Goal: Information Seeking & Learning: Learn about a topic

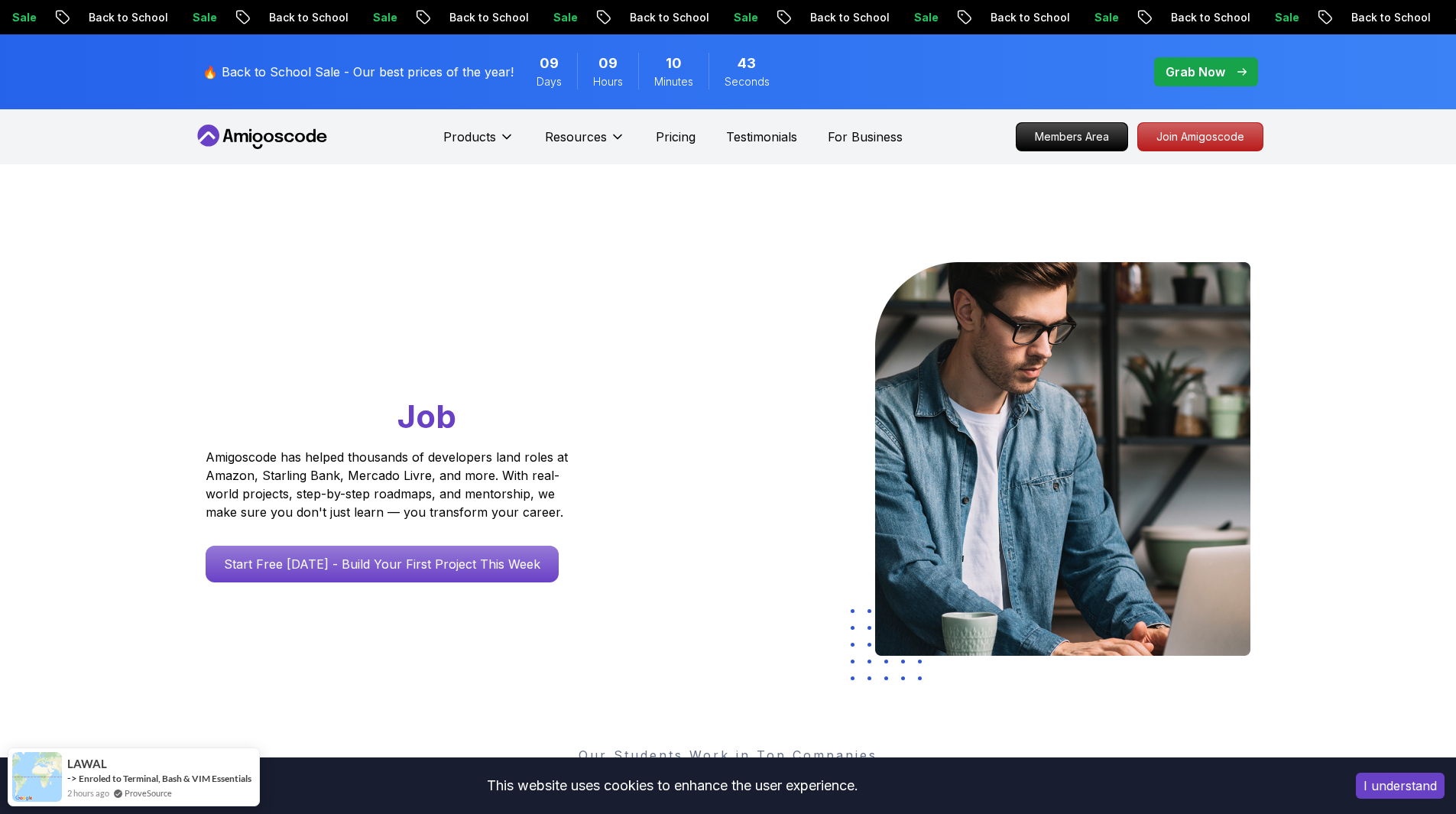
click at [275, 133] on icon at bounding box center [262, 136] width 137 height 24
click at [866, 140] on p "For Business" at bounding box center [865, 136] width 75 height 18
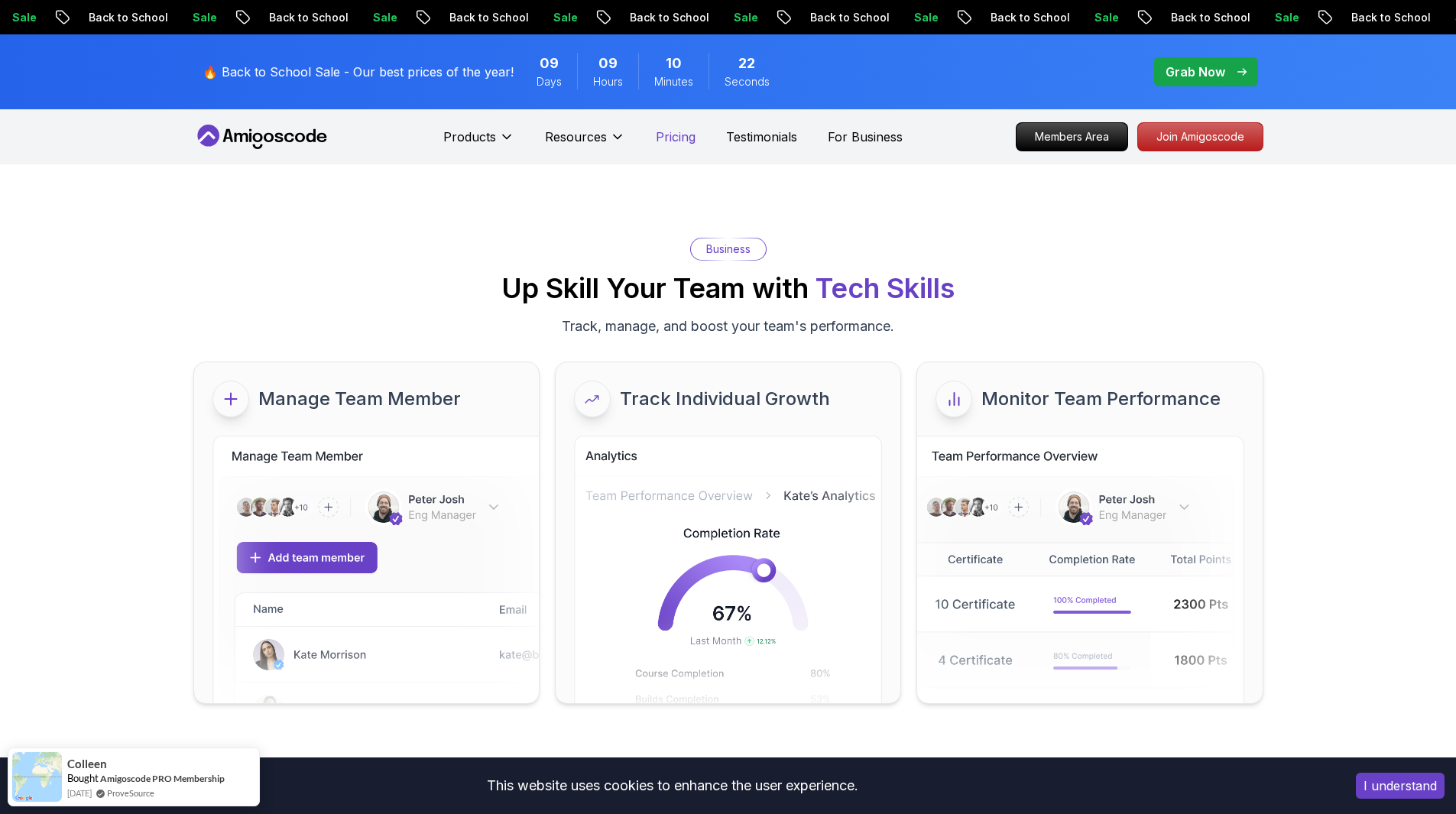
click at [681, 142] on p "Pricing" at bounding box center [676, 136] width 40 height 18
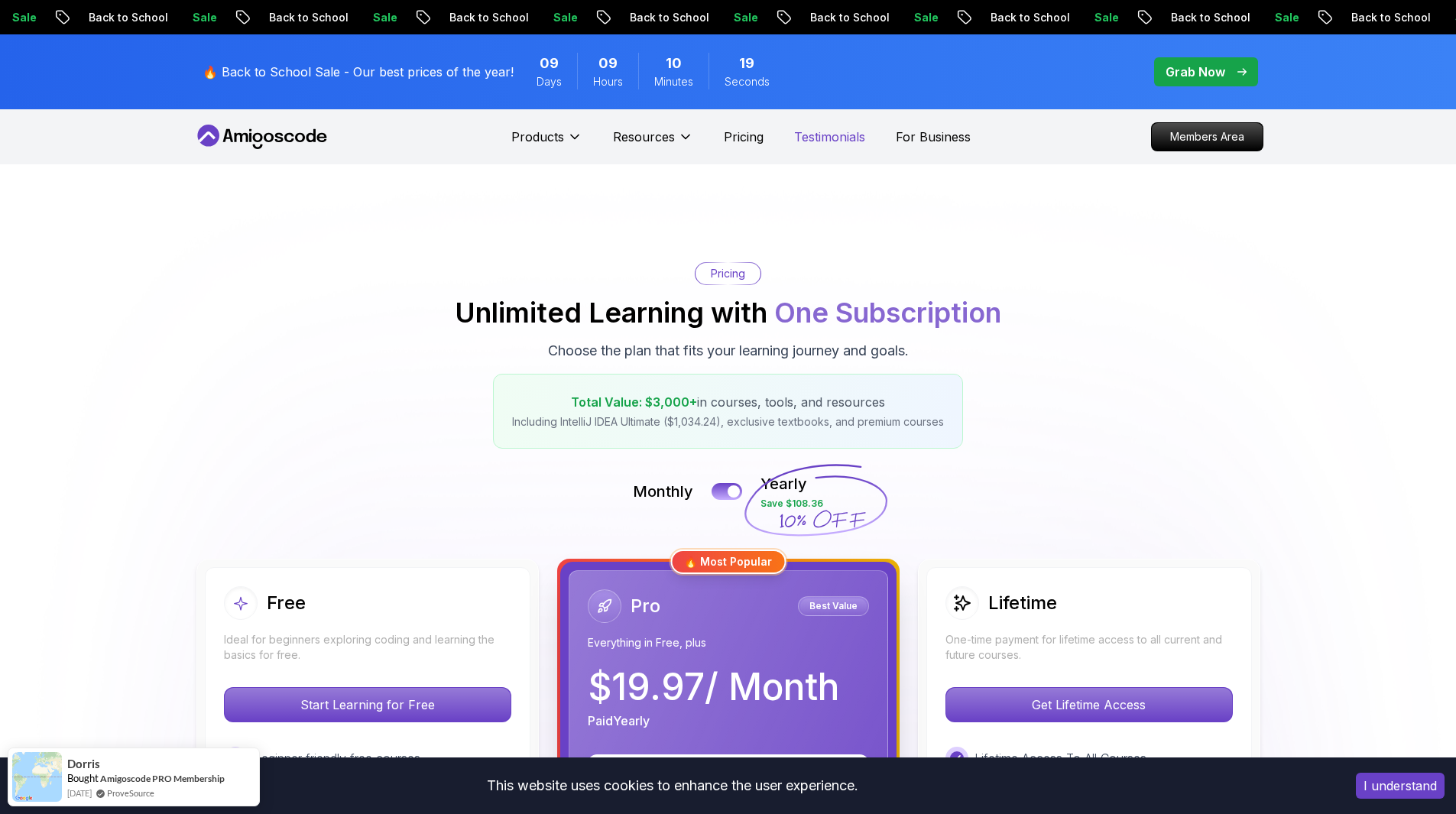
click at [835, 142] on p "Testimonials" at bounding box center [829, 136] width 71 height 18
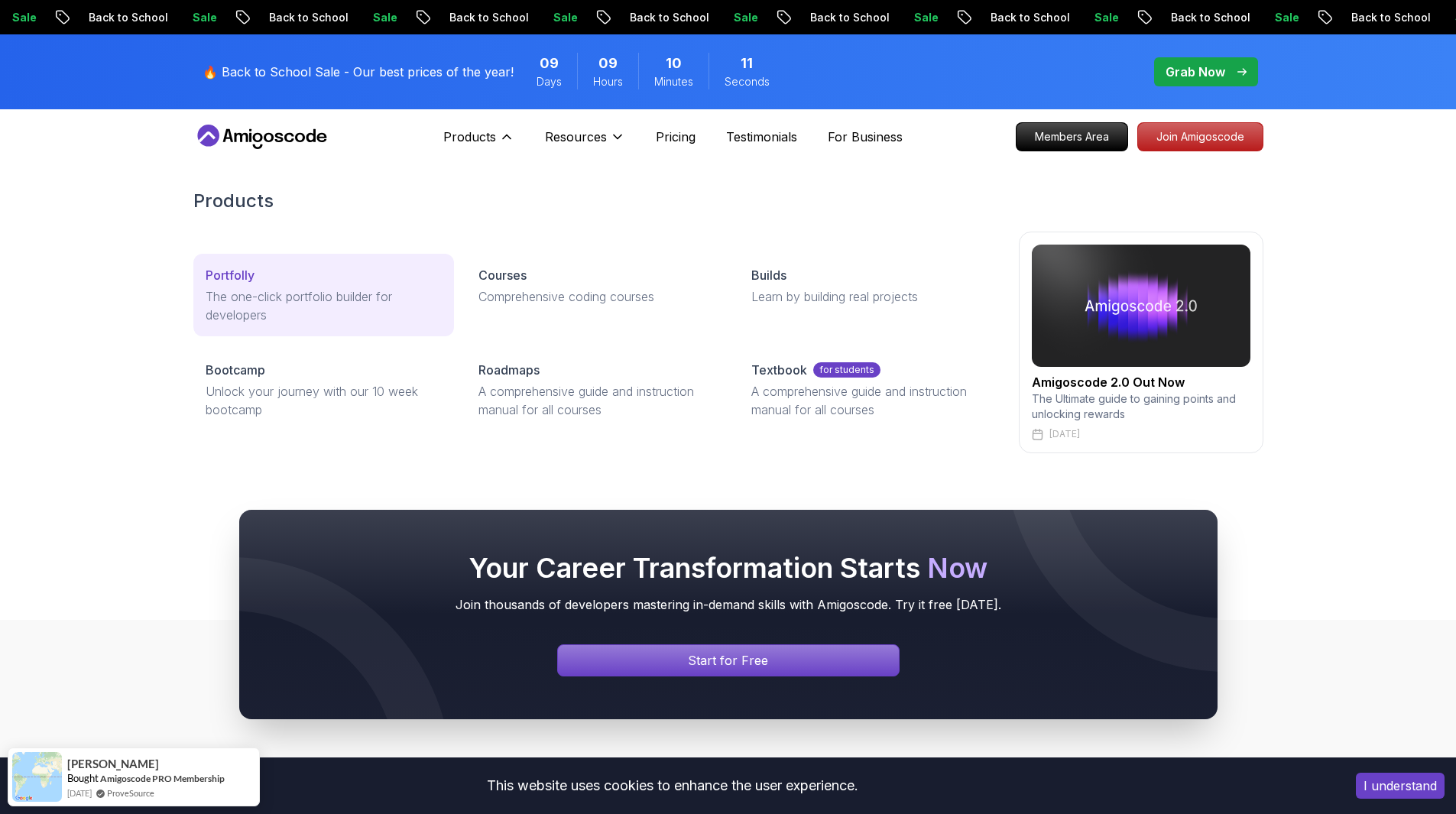
click at [250, 277] on p "Portfolly" at bounding box center [230, 274] width 49 height 18
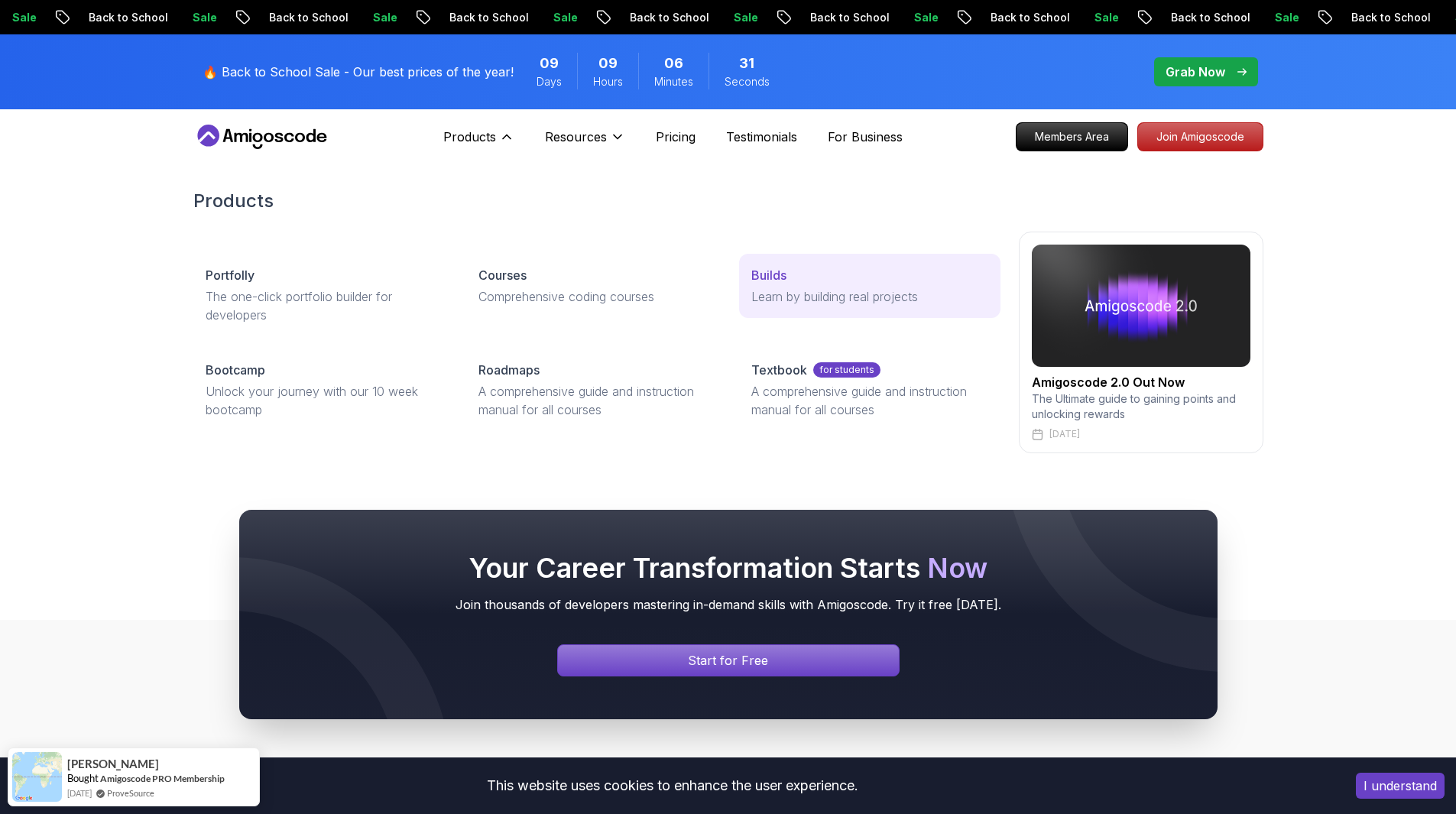
click at [769, 280] on p "Builds" at bounding box center [769, 274] width 35 height 18
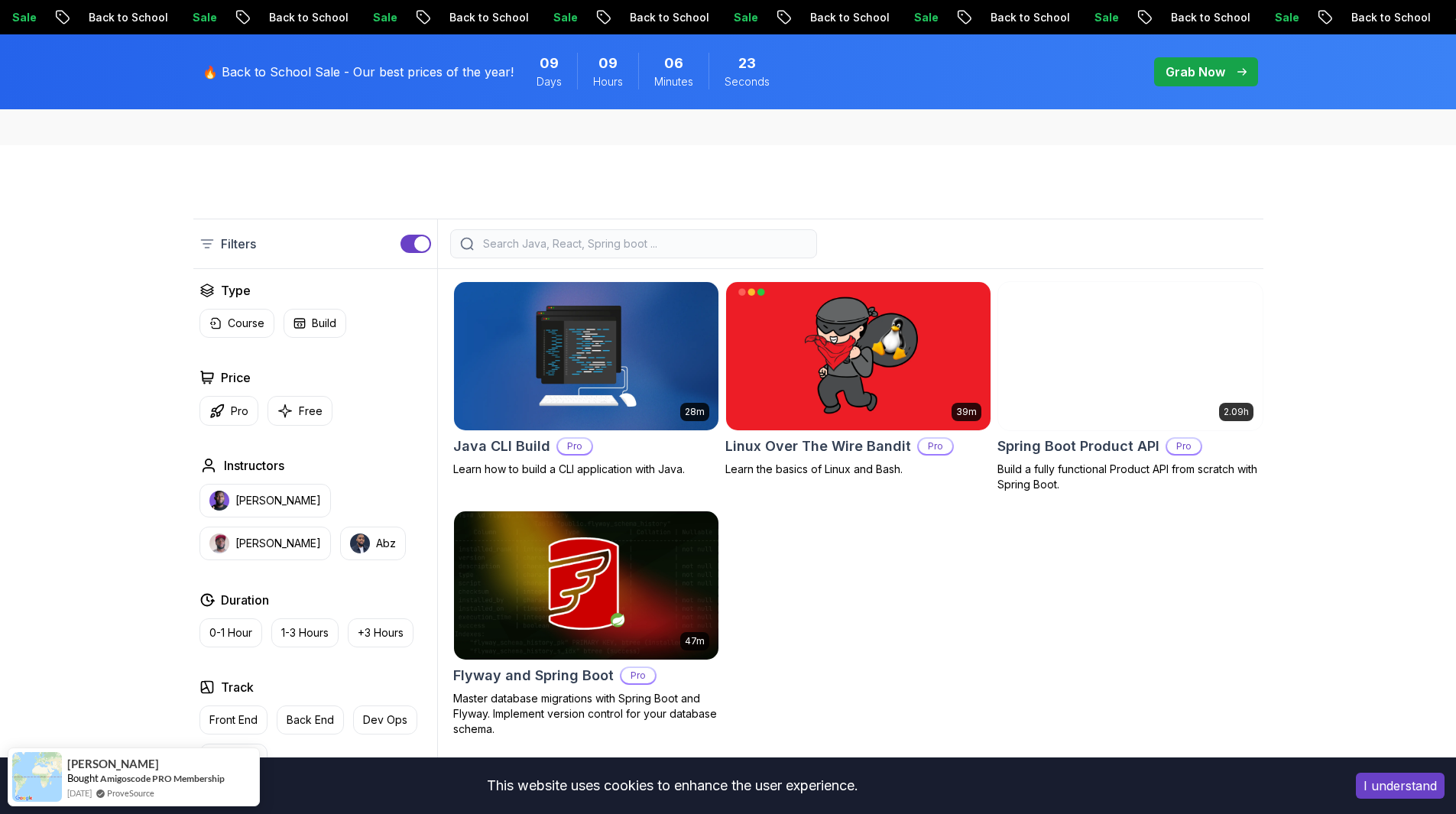
scroll to position [153, 0]
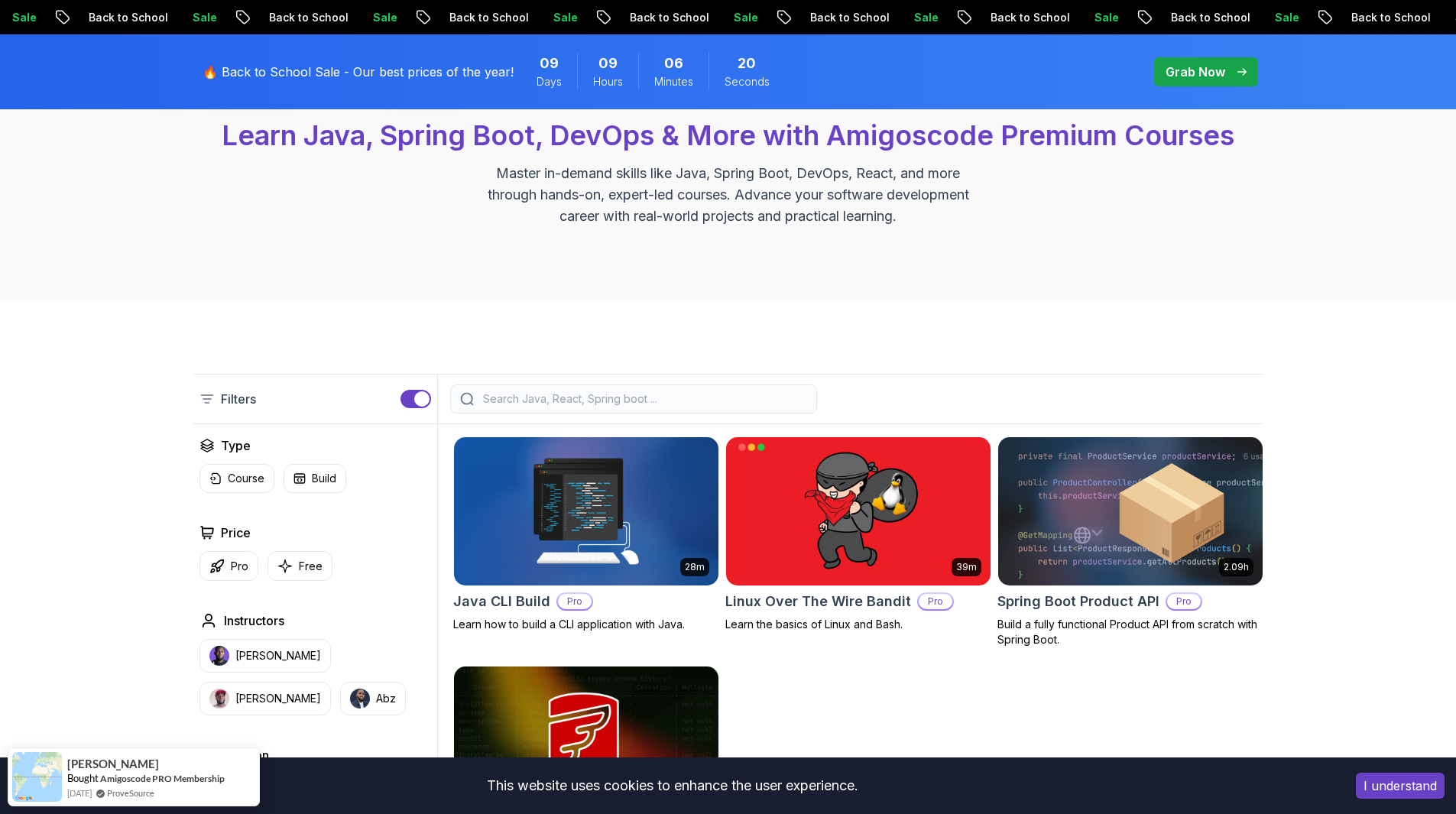
click at [589, 489] on img at bounding box center [586, 511] width 278 height 155
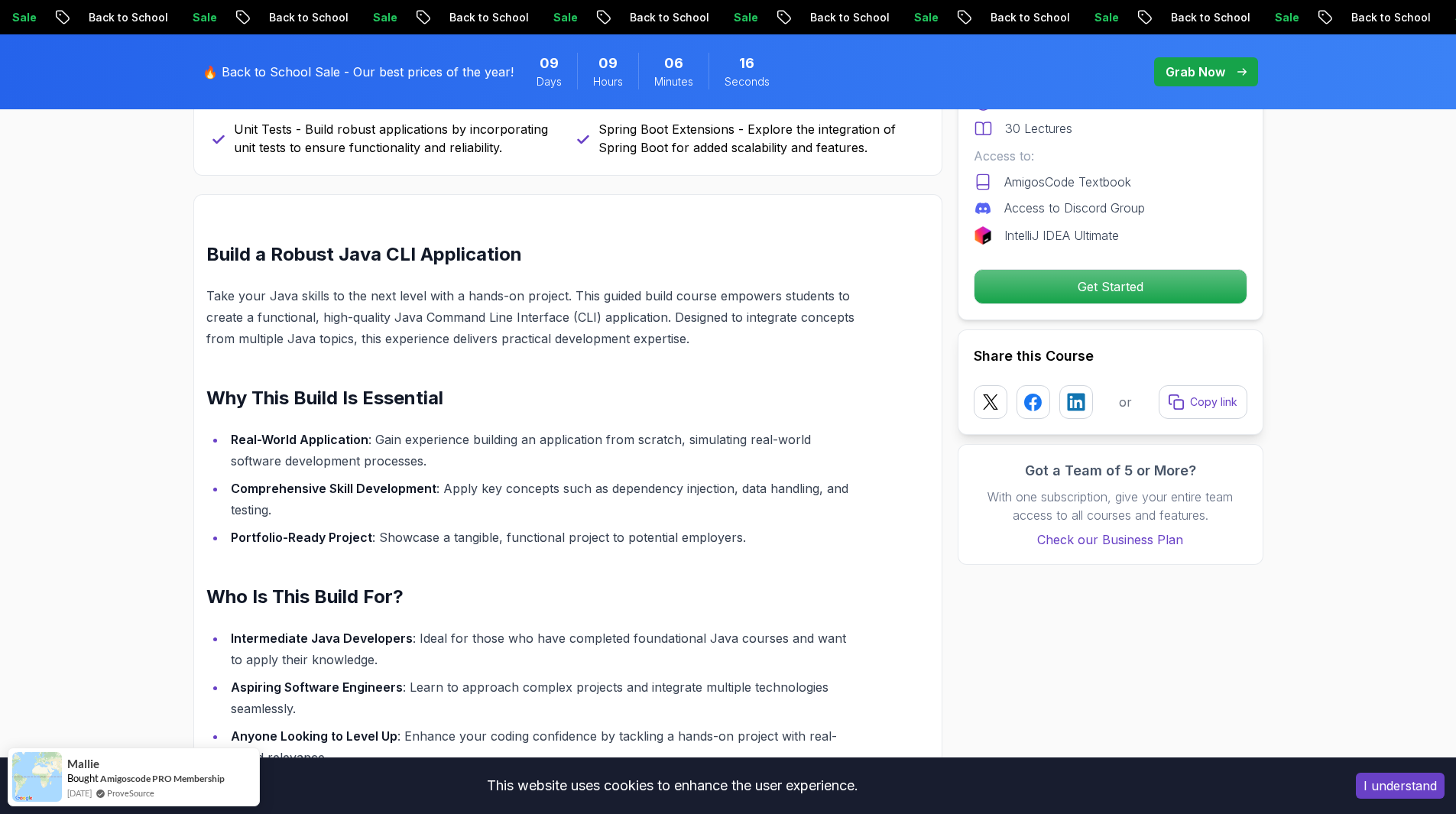
scroll to position [1300, 0]
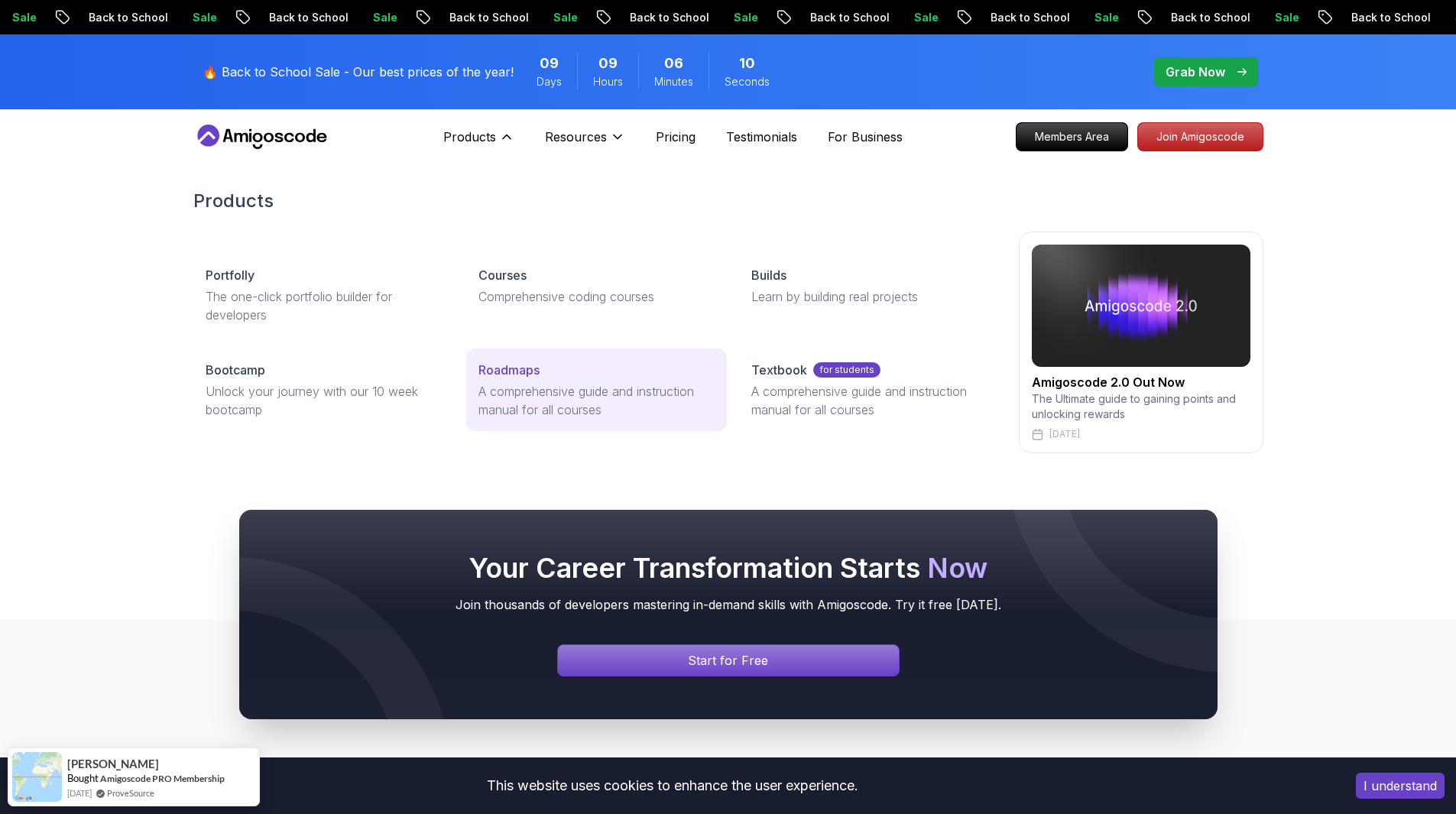
click at [631, 395] on p "A comprehensive guide and instruction manual for all courses" at bounding box center [596, 401] width 236 height 37
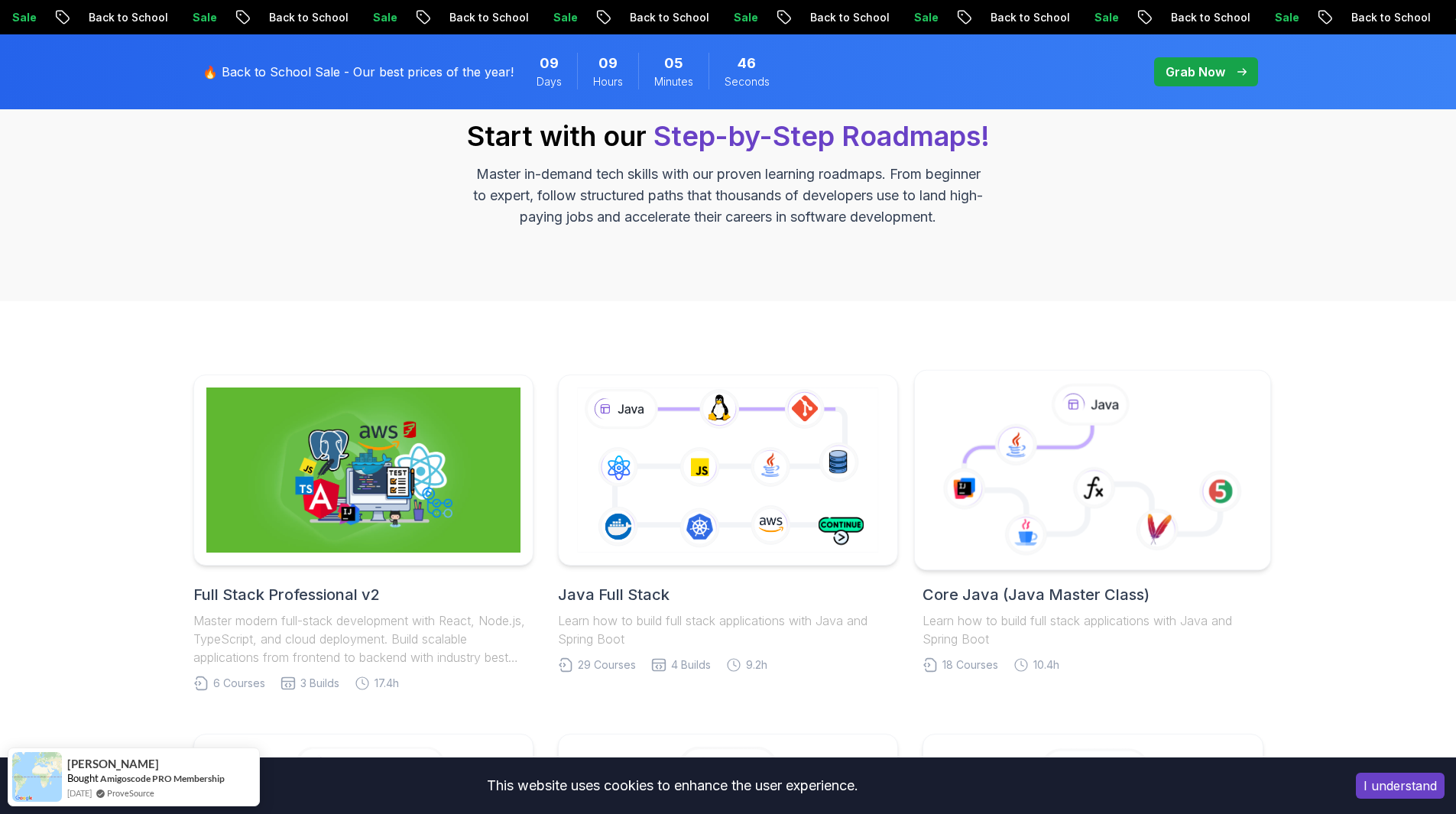
scroll to position [191, 0]
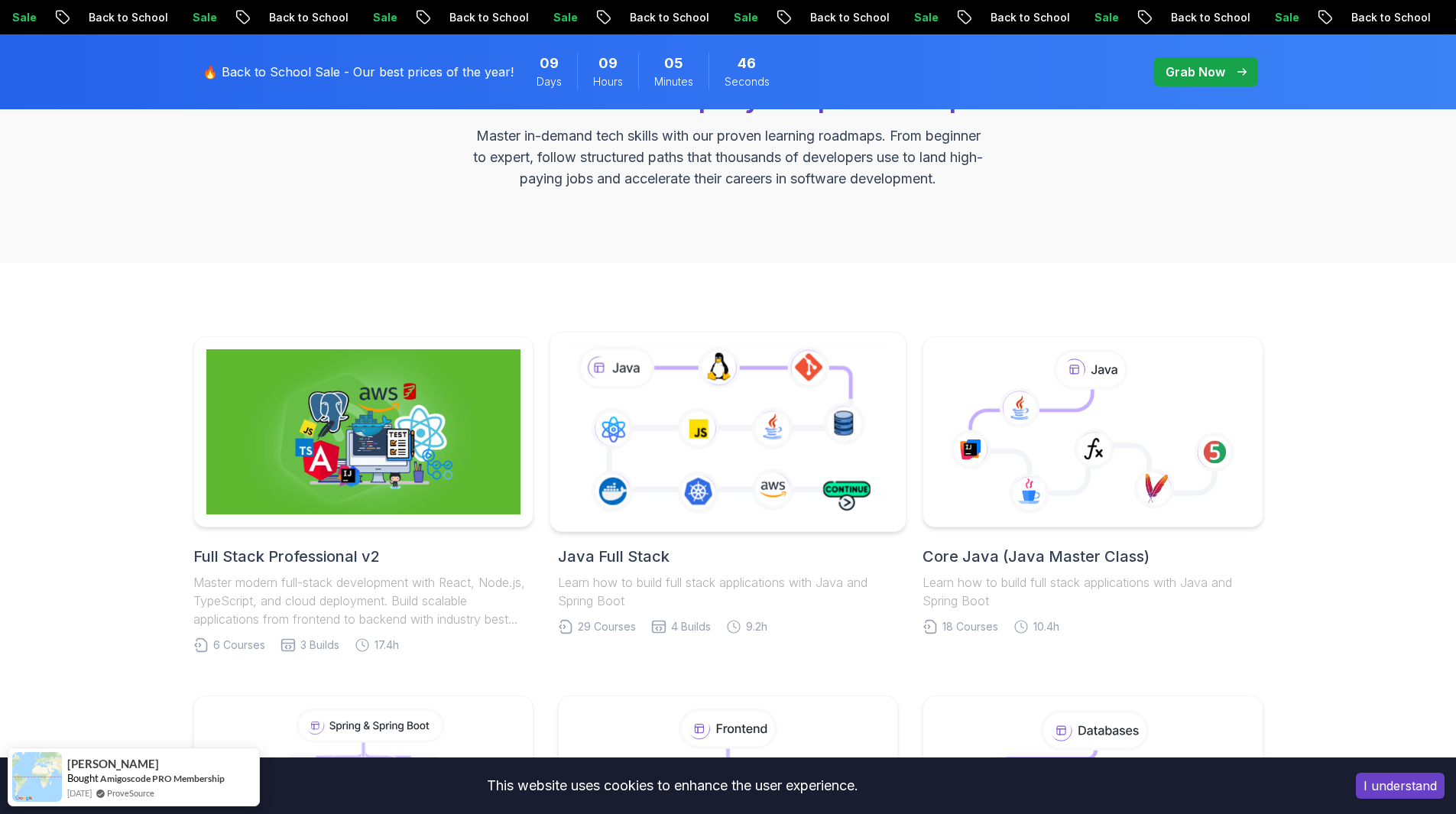
click at [760, 445] on icon at bounding box center [728, 432] width 324 height 180
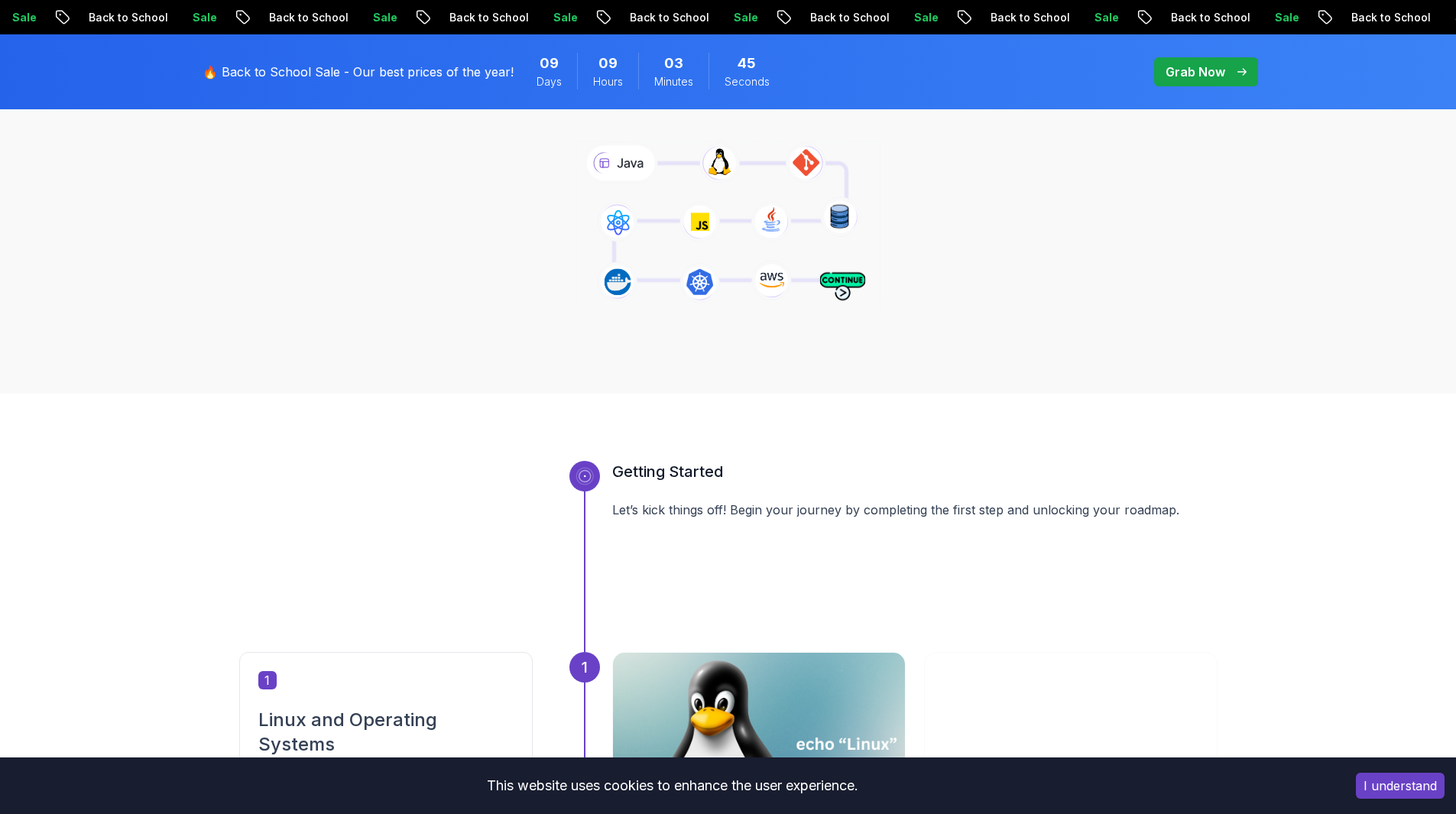
scroll to position [612, 0]
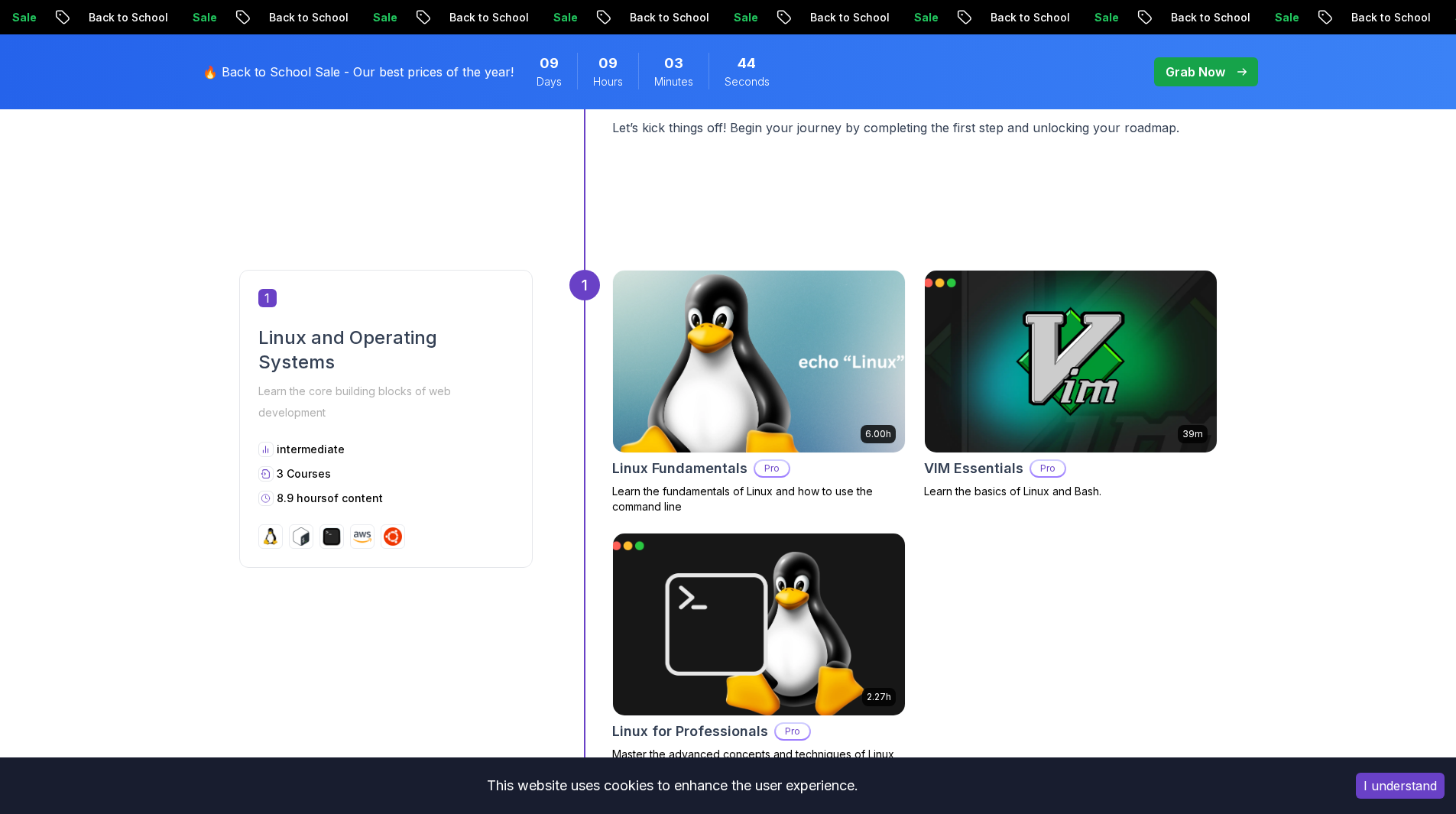
drag, startPoint x: 731, startPoint y: 339, endPoint x: 741, endPoint y: 390, distance: 52.0
click at [731, 339] on img at bounding box center [758, 361] width 306 height 191
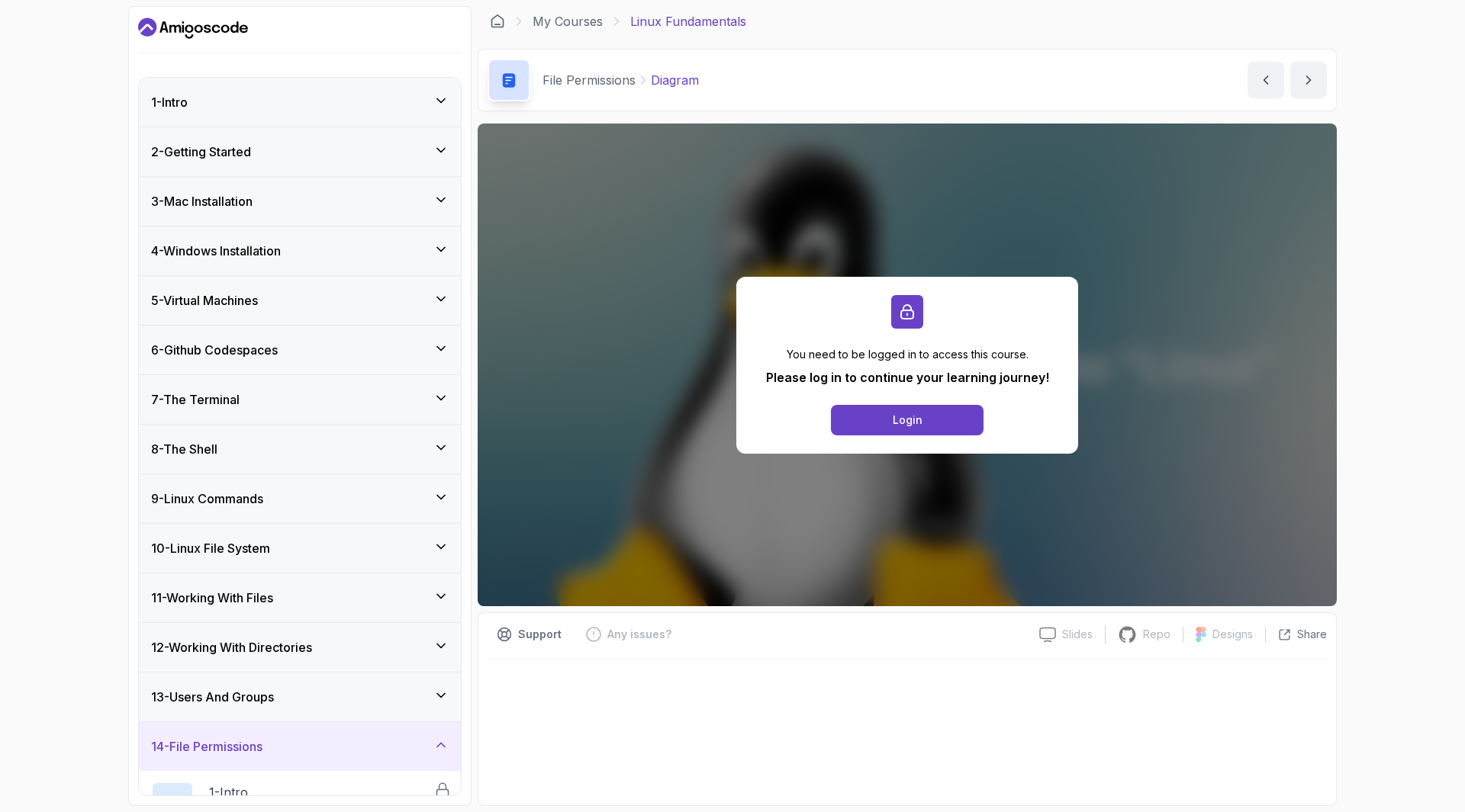
click at [563, 31] on div "My Courses Linux Fundamentals" at bounding box center [906, 21] width 859 height 30
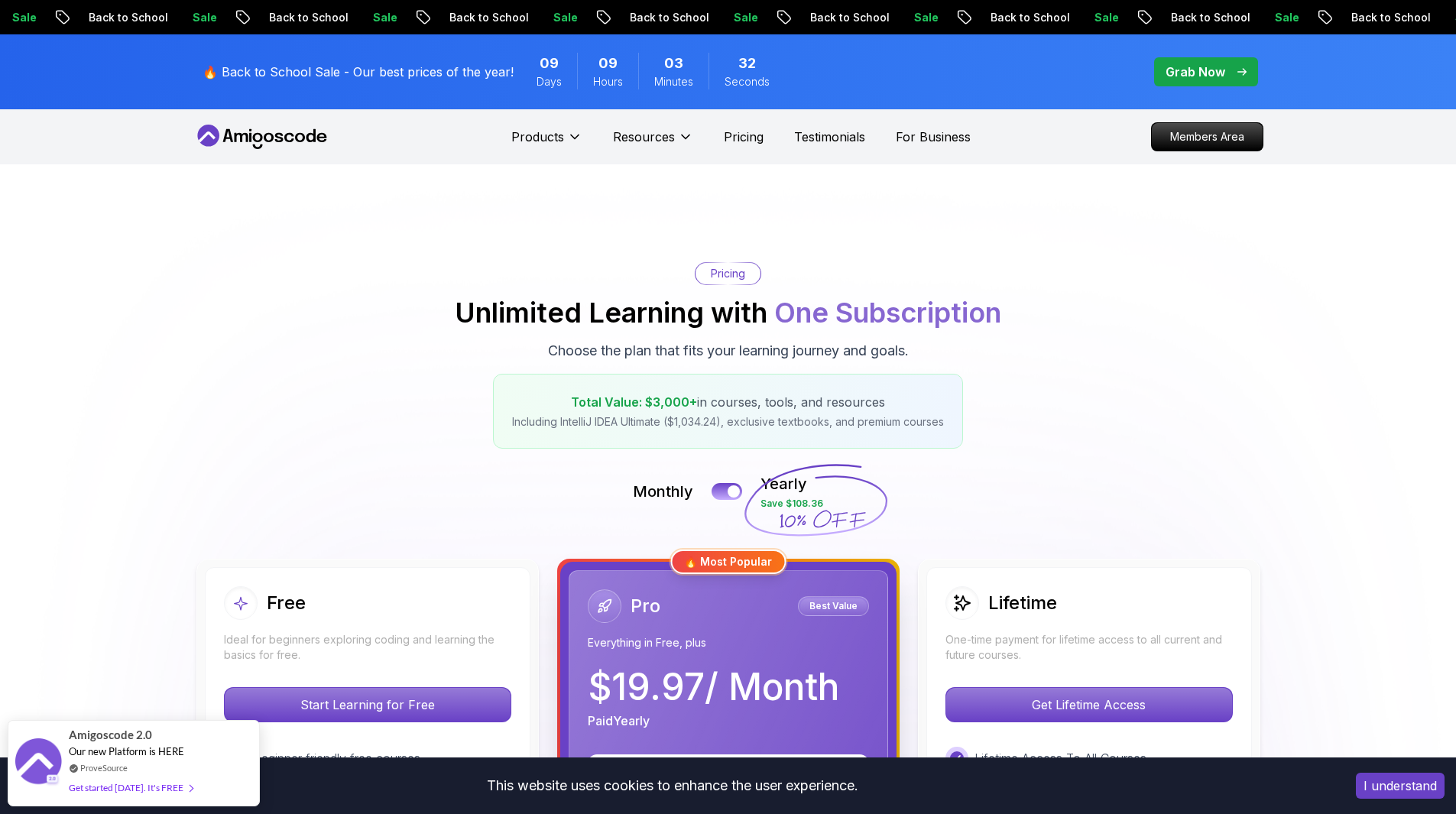
click at [514, 115] on nav "Products Products Portfolly The one-click portfolio builder for developers Cour…" at bounding box center [728, 137] width 1070 height 55
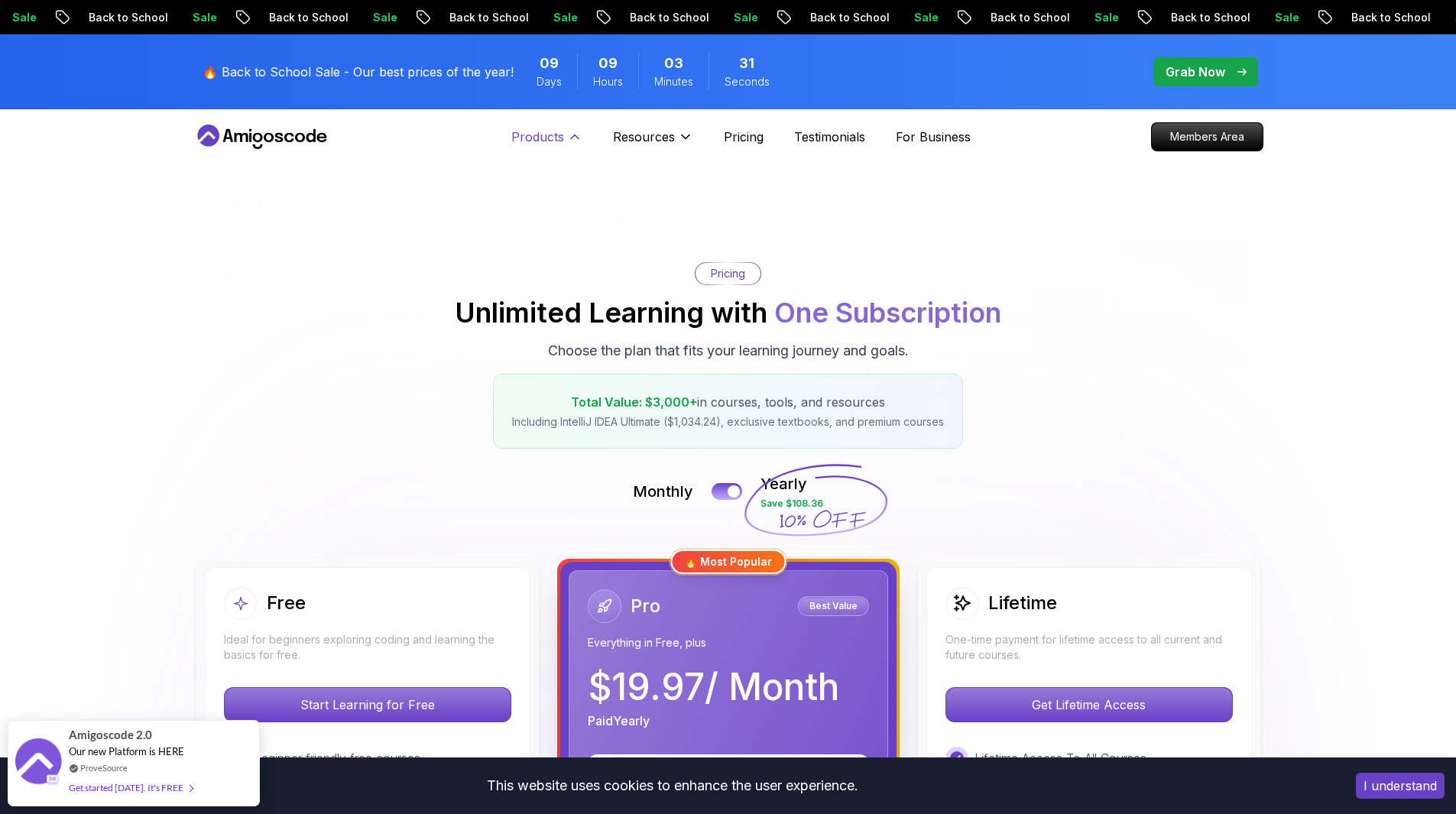
click at [541, 137] on p "Products" at bounding box center [538, 136] width 53 height 18
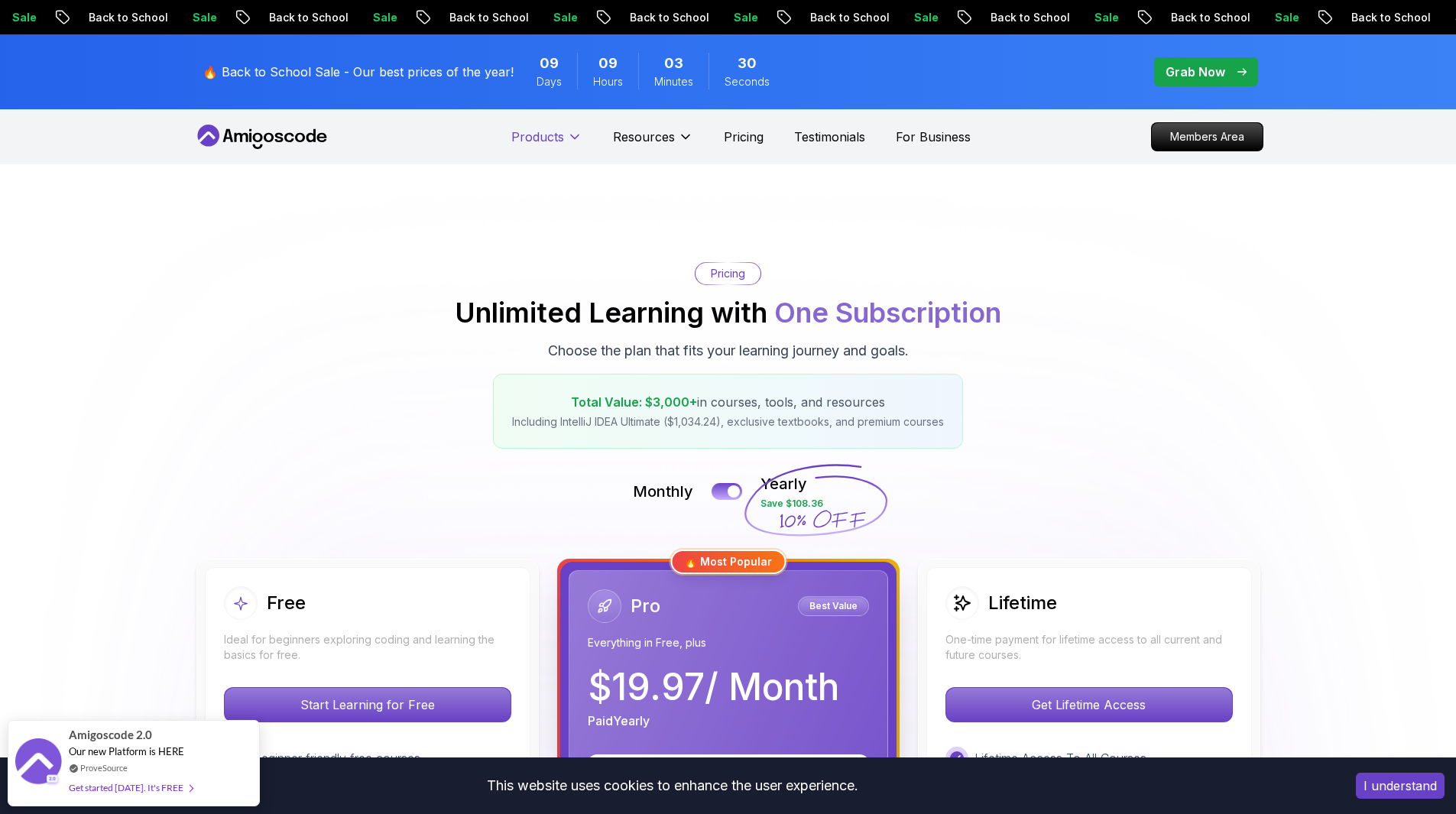
click at [541, 137] on p "Products" at bounding box center [538, 136] width 53 height 18
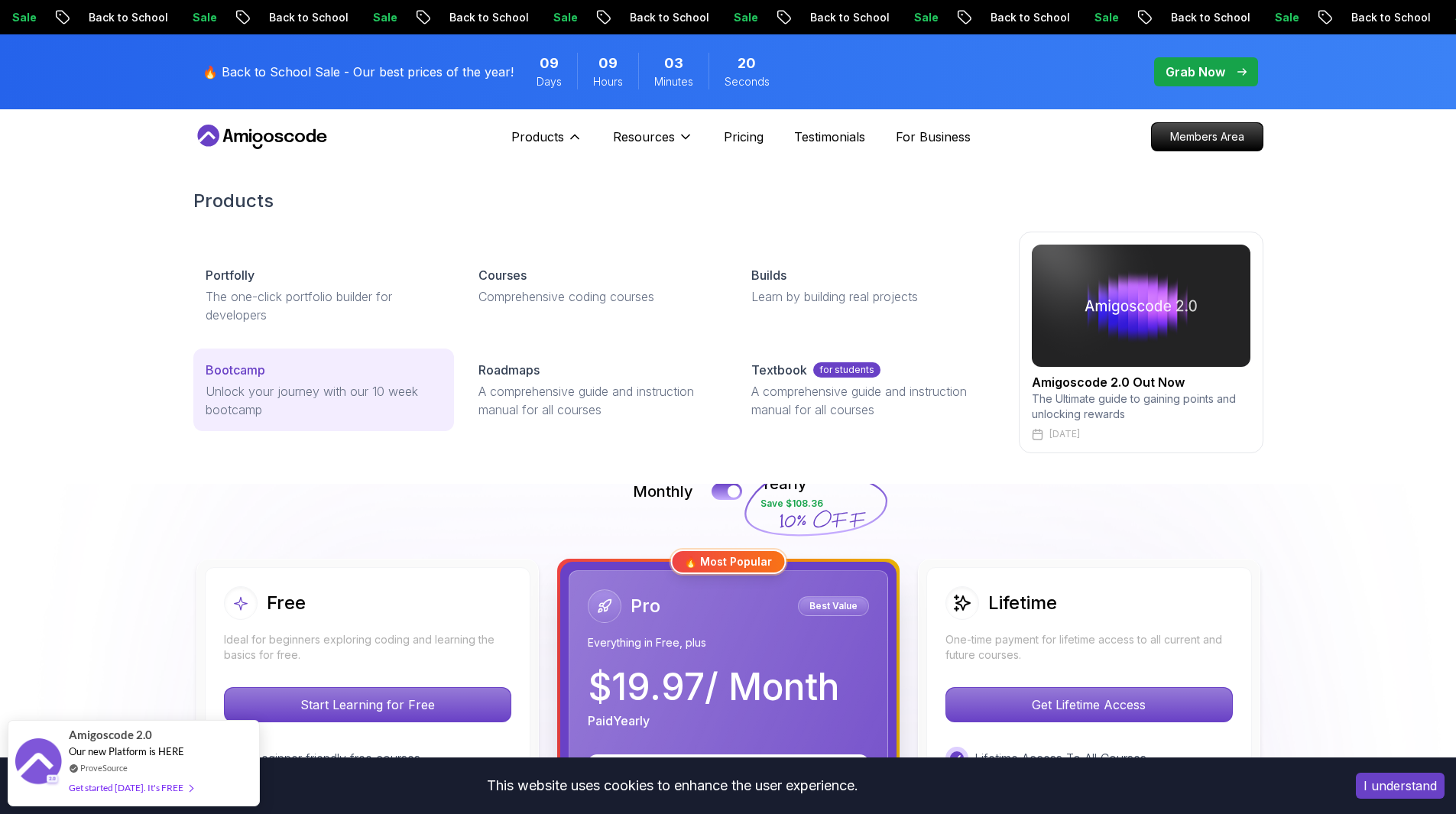
click at [371, 396] on p "Unlock your journey with our 10 week bootcamp" at bounding box center [324, 401] width 236 height 37
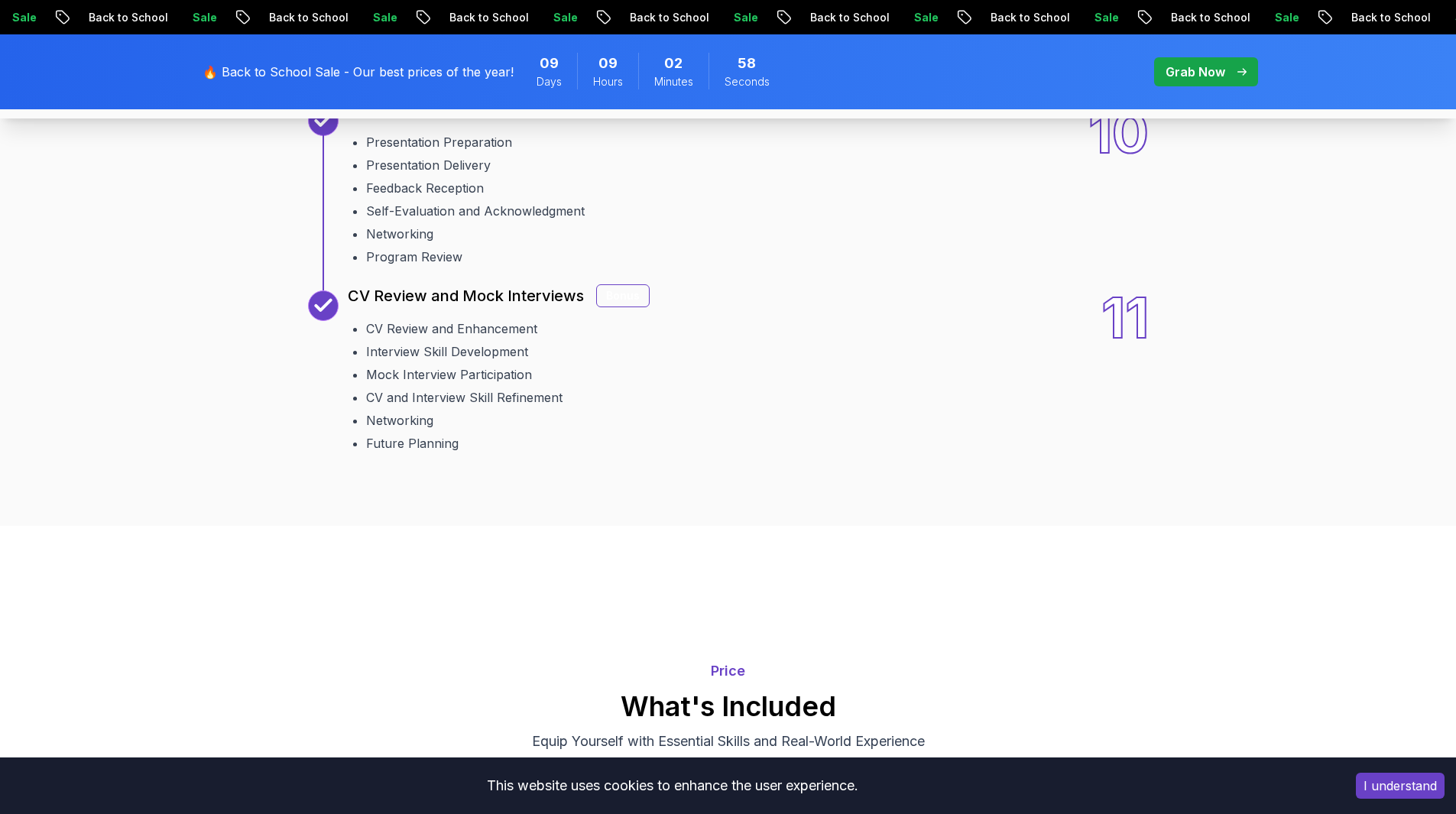
scroll to position [2906, 0]
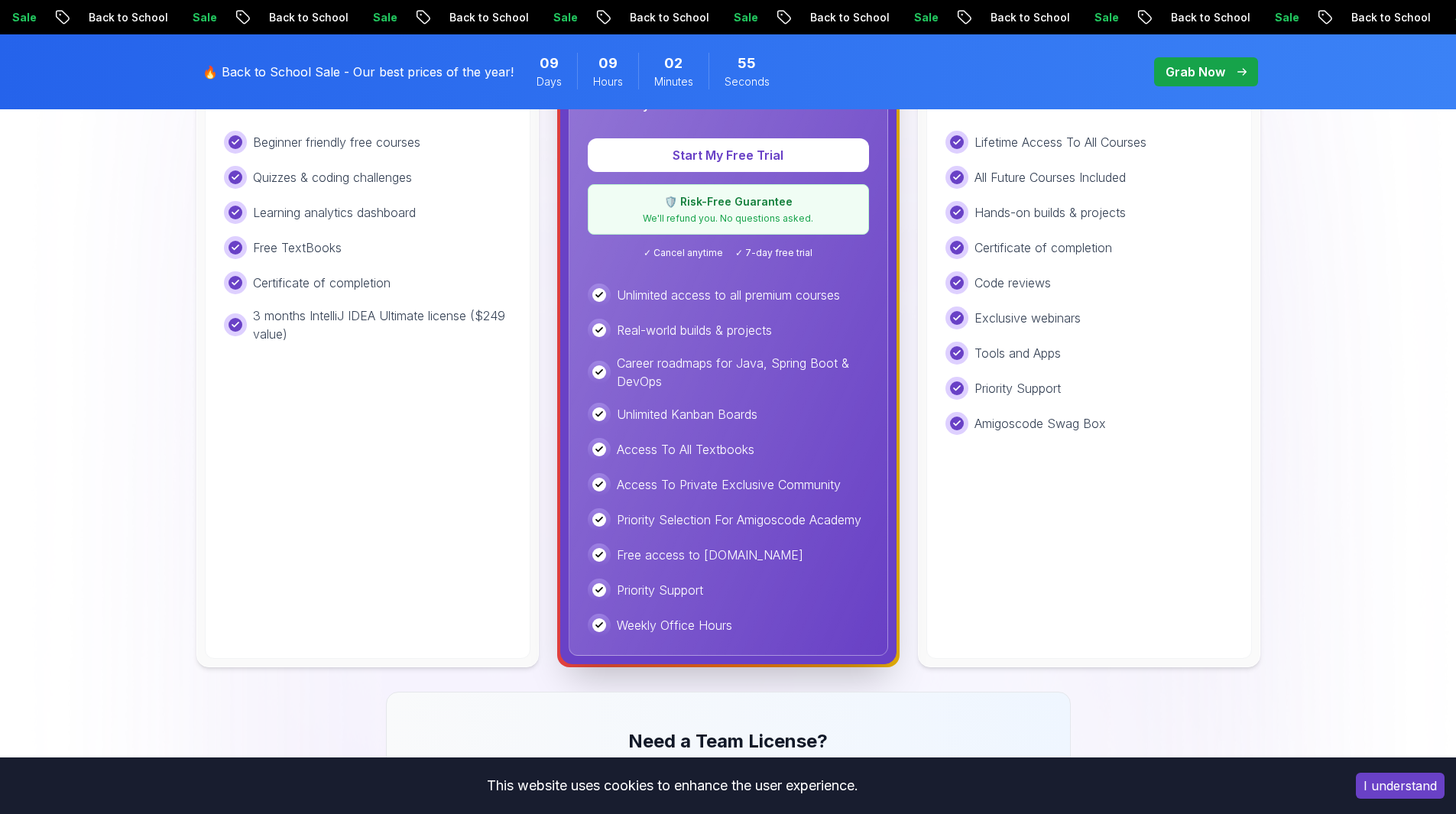
scroll to position [329, 0]
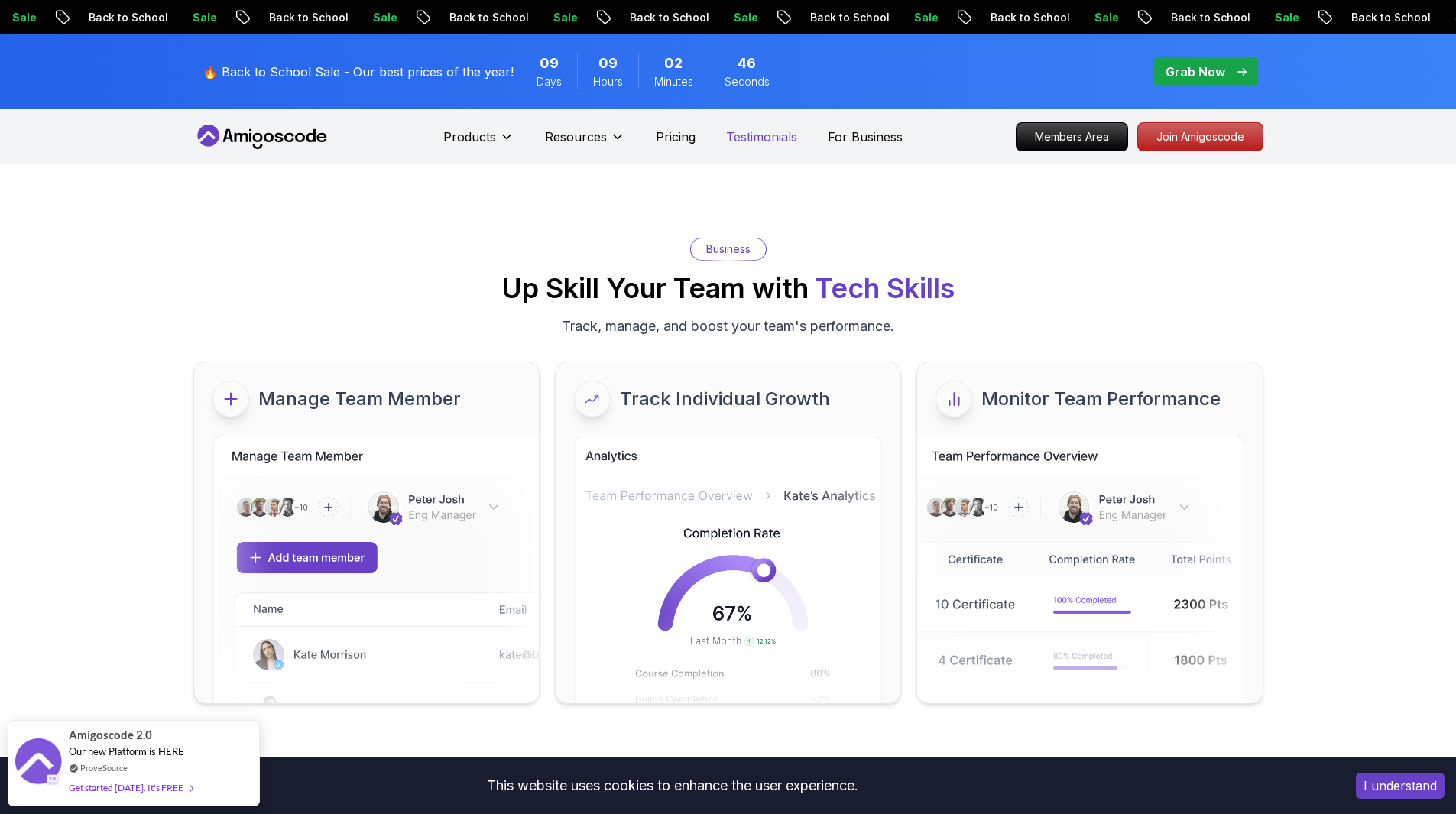
click at [785, 136] on p "Testimonials" at bounding box center [761, 136] width 71 height 18
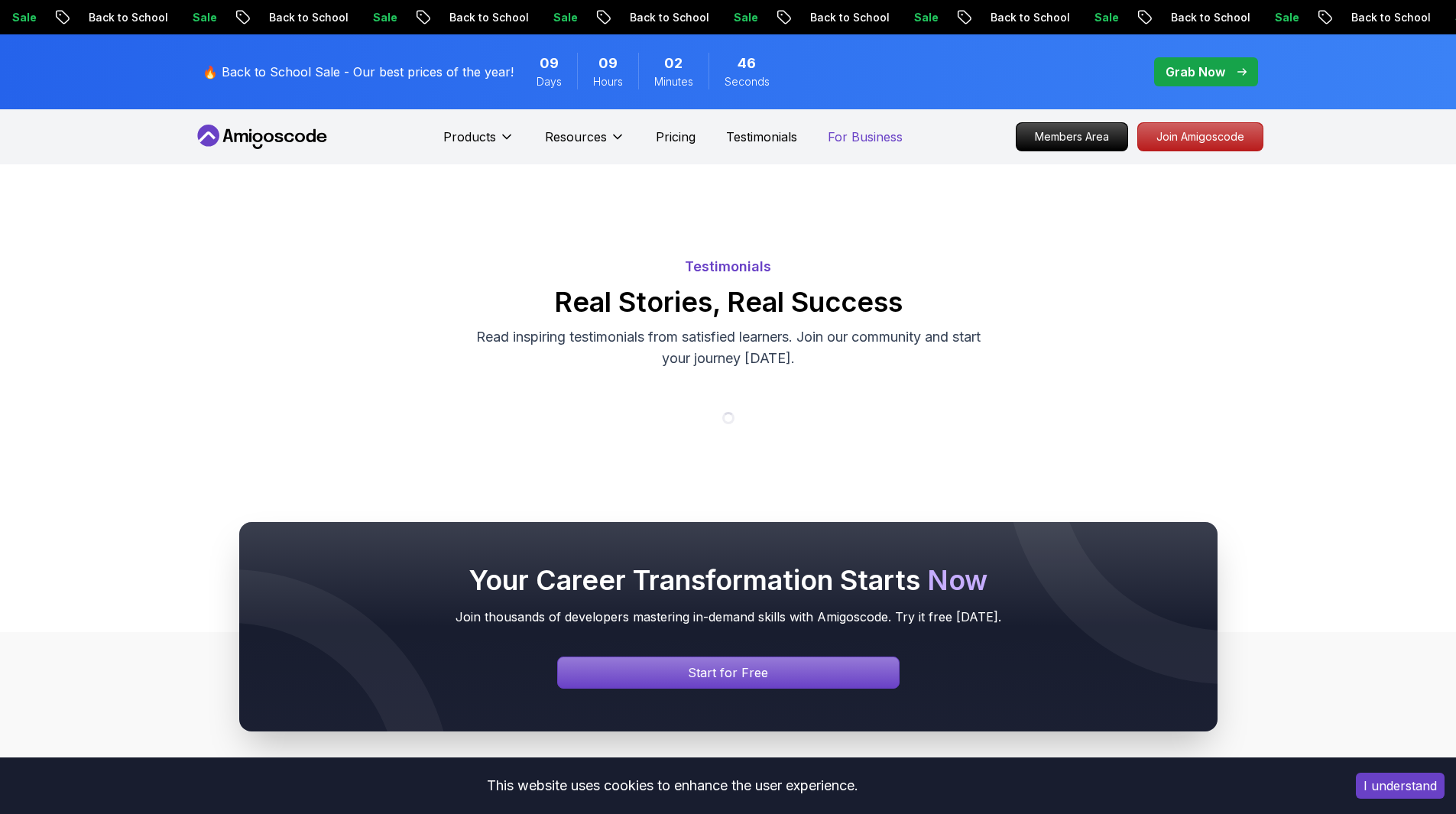
click at [872, 134] on p "For Business" at bounding box center [865, 136] width 75 height 18
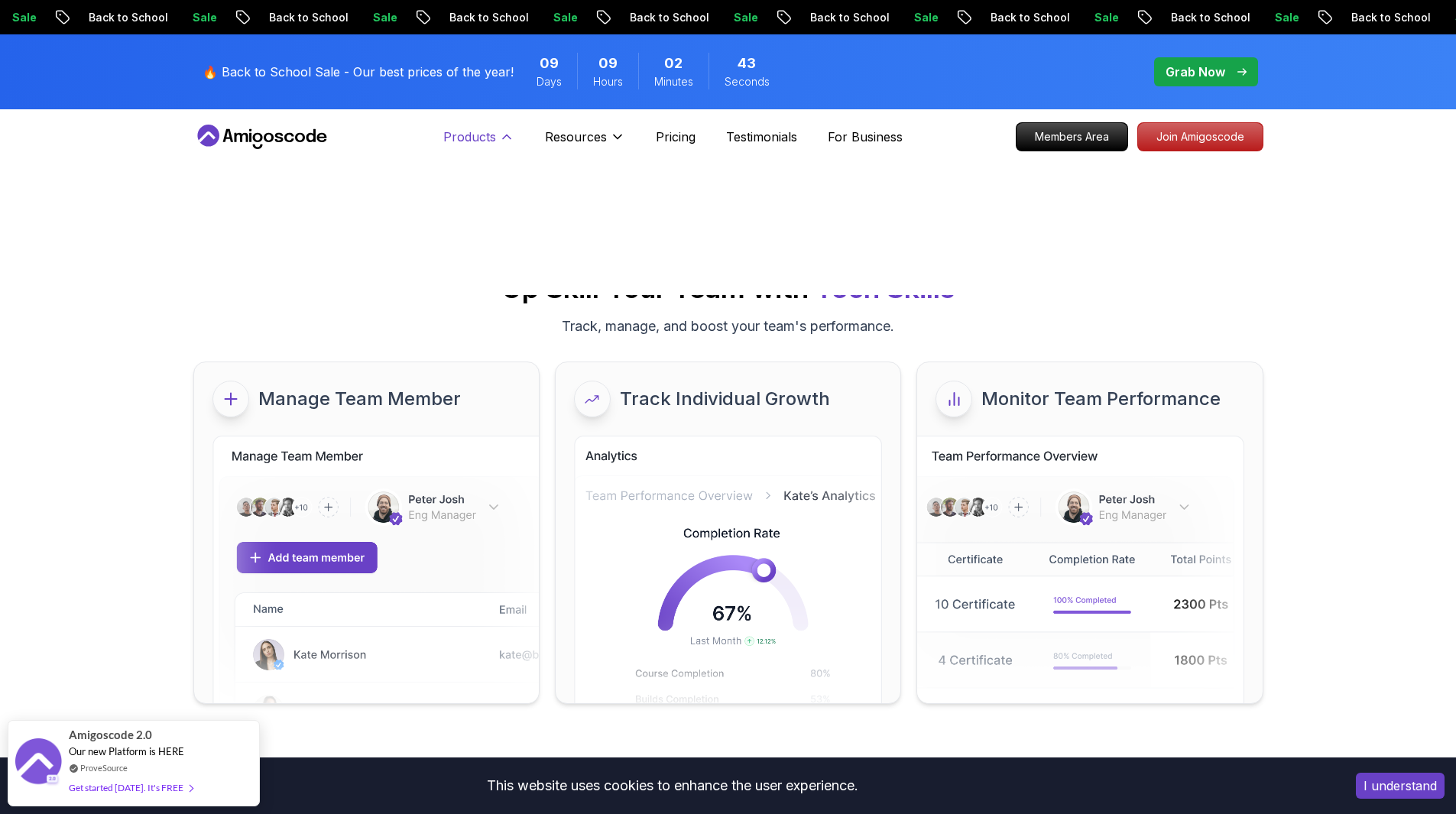
click at [457, 134] on p "Products" at bounding box center [470, 136] width 53 height 18
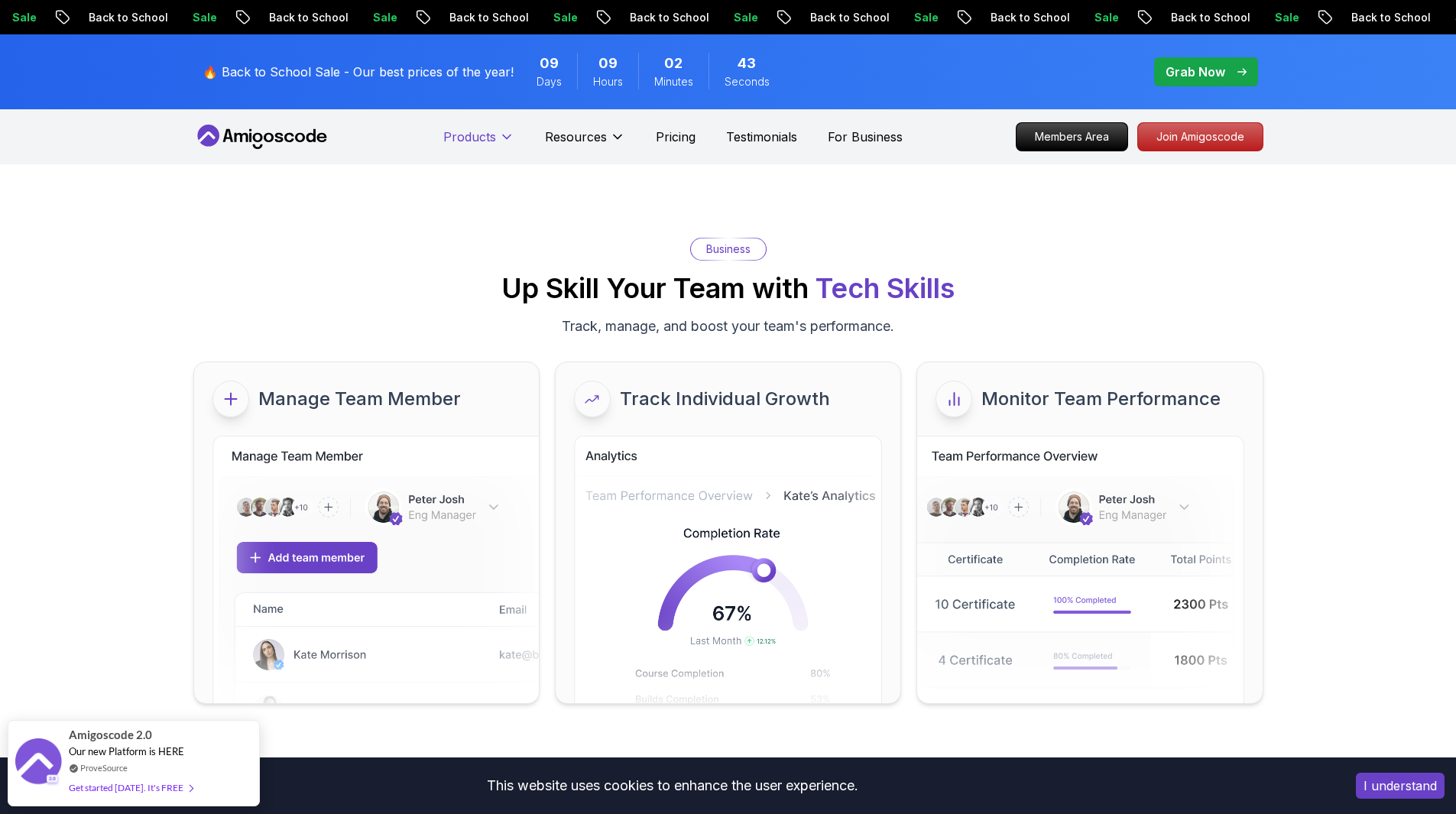
click at [457, 134] on p "Products" at bounding box center [470, 136] width 53 height 18
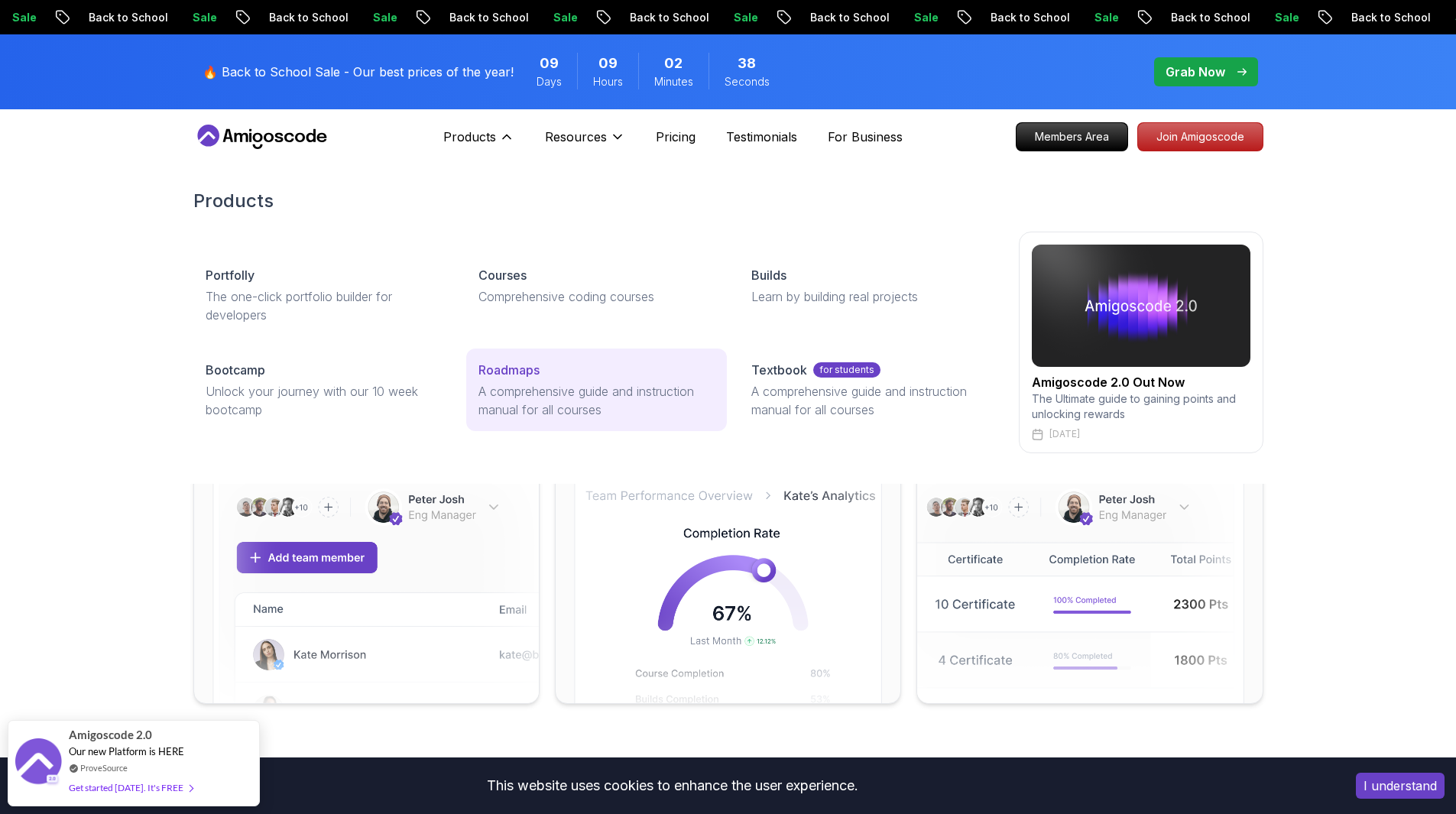
click at [541, 373] on div "Roadmaps" at bounding box center [596, 369] width 236 height 18
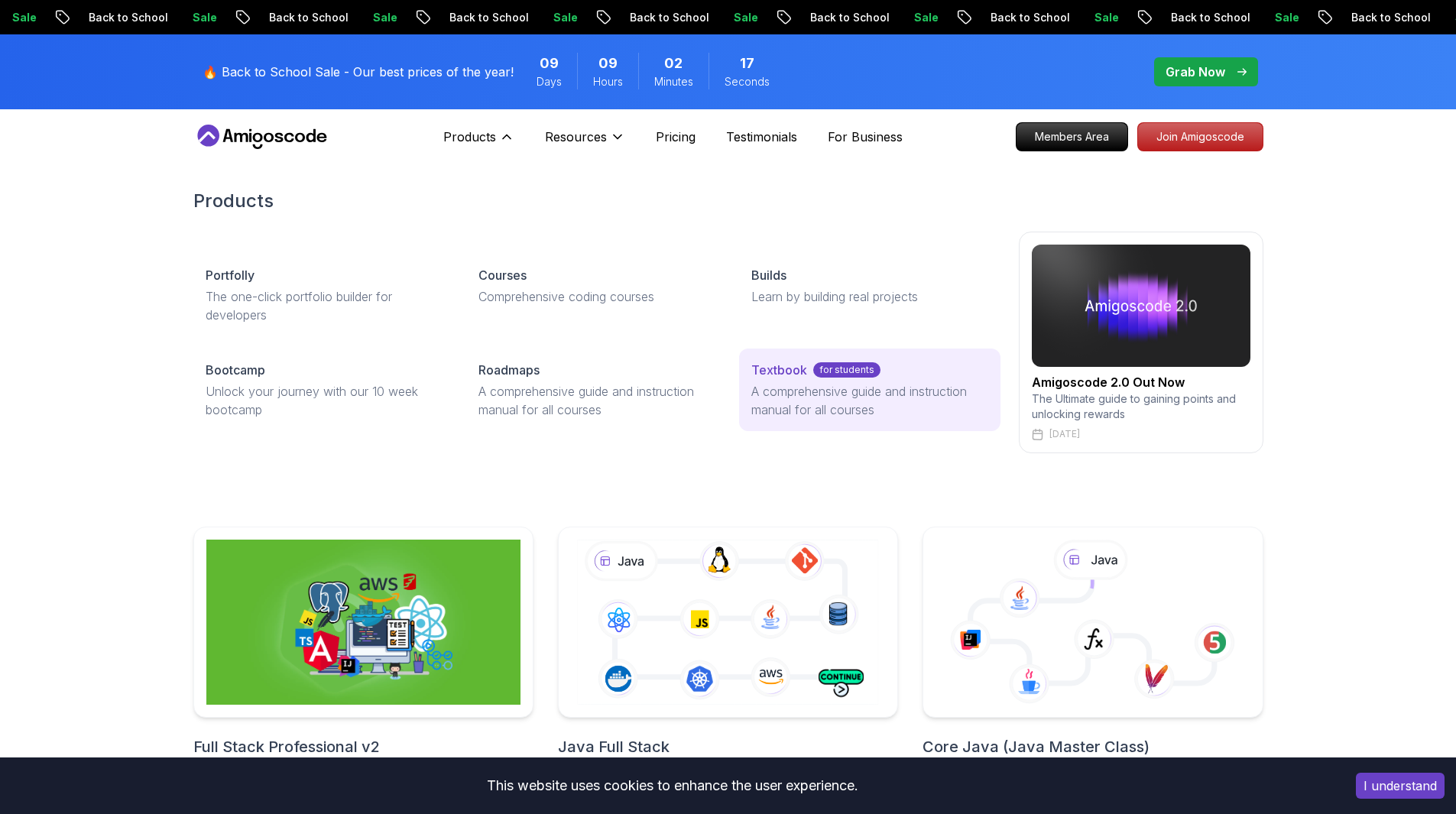
click at [816, 391] on p "A comprehensive guide and instruction manual for all courses" at bounding box center [870, 401] width 236 height 37
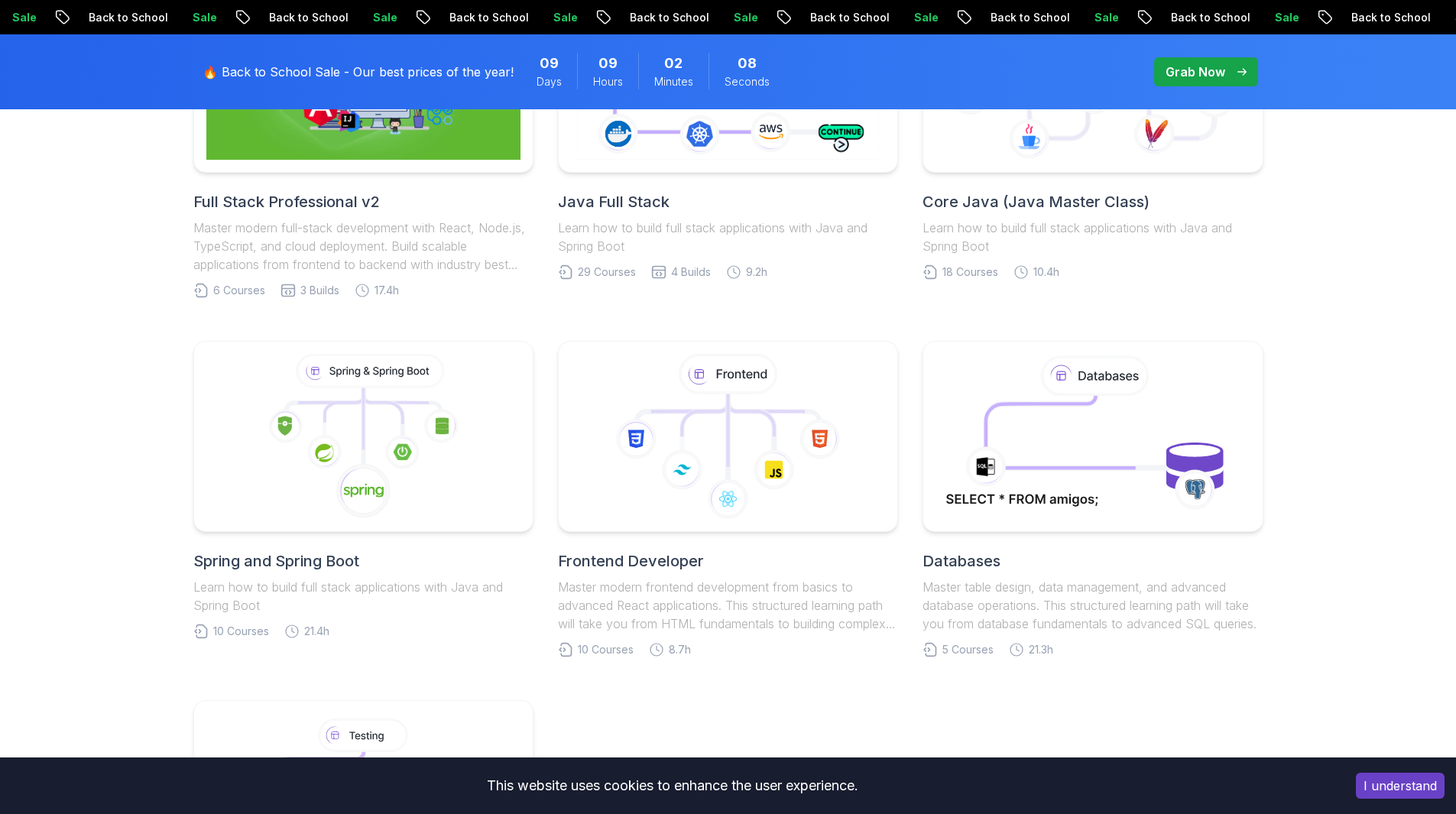
scroll to position [612, 0]
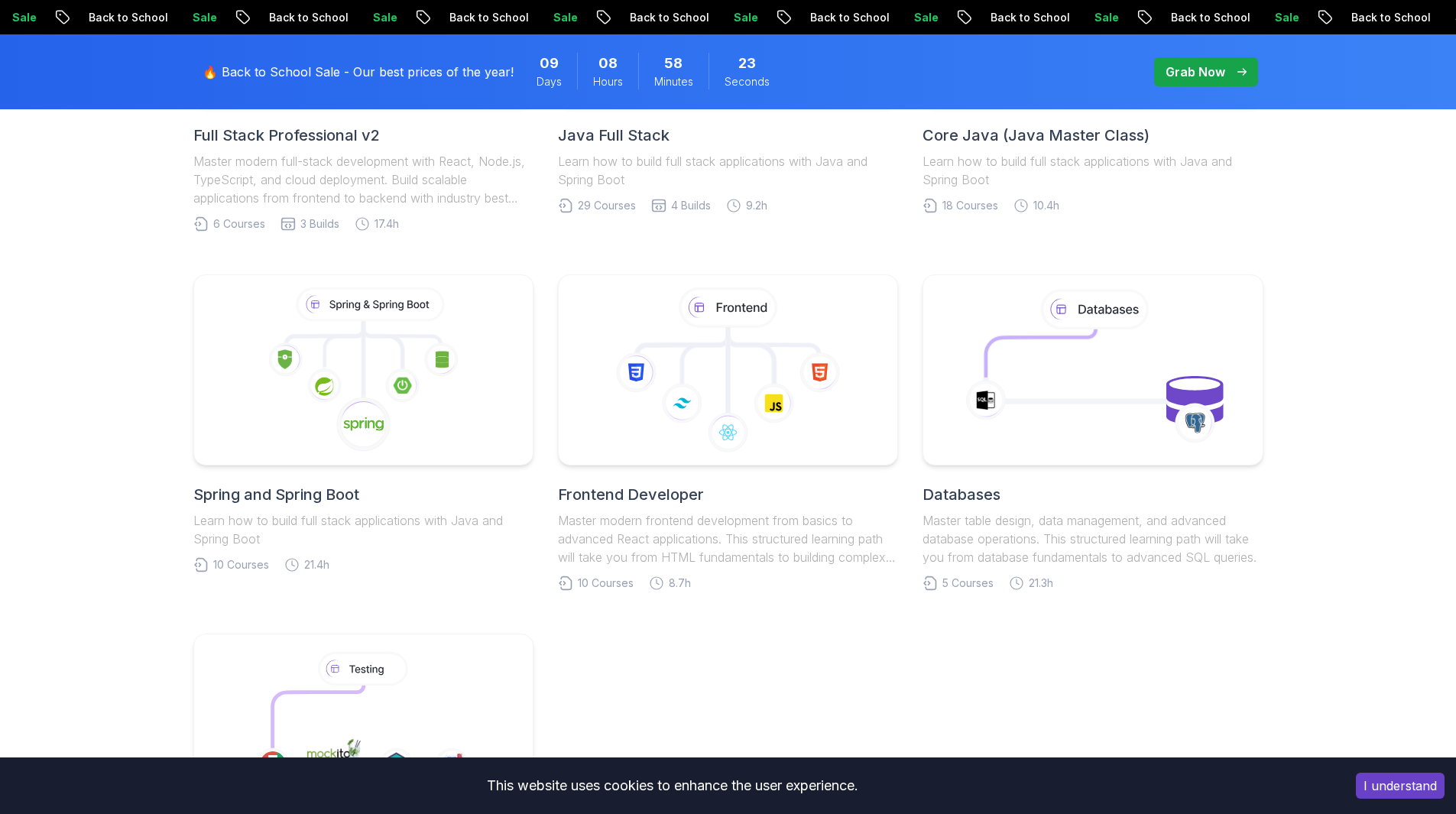
scroll to position [612, 0]
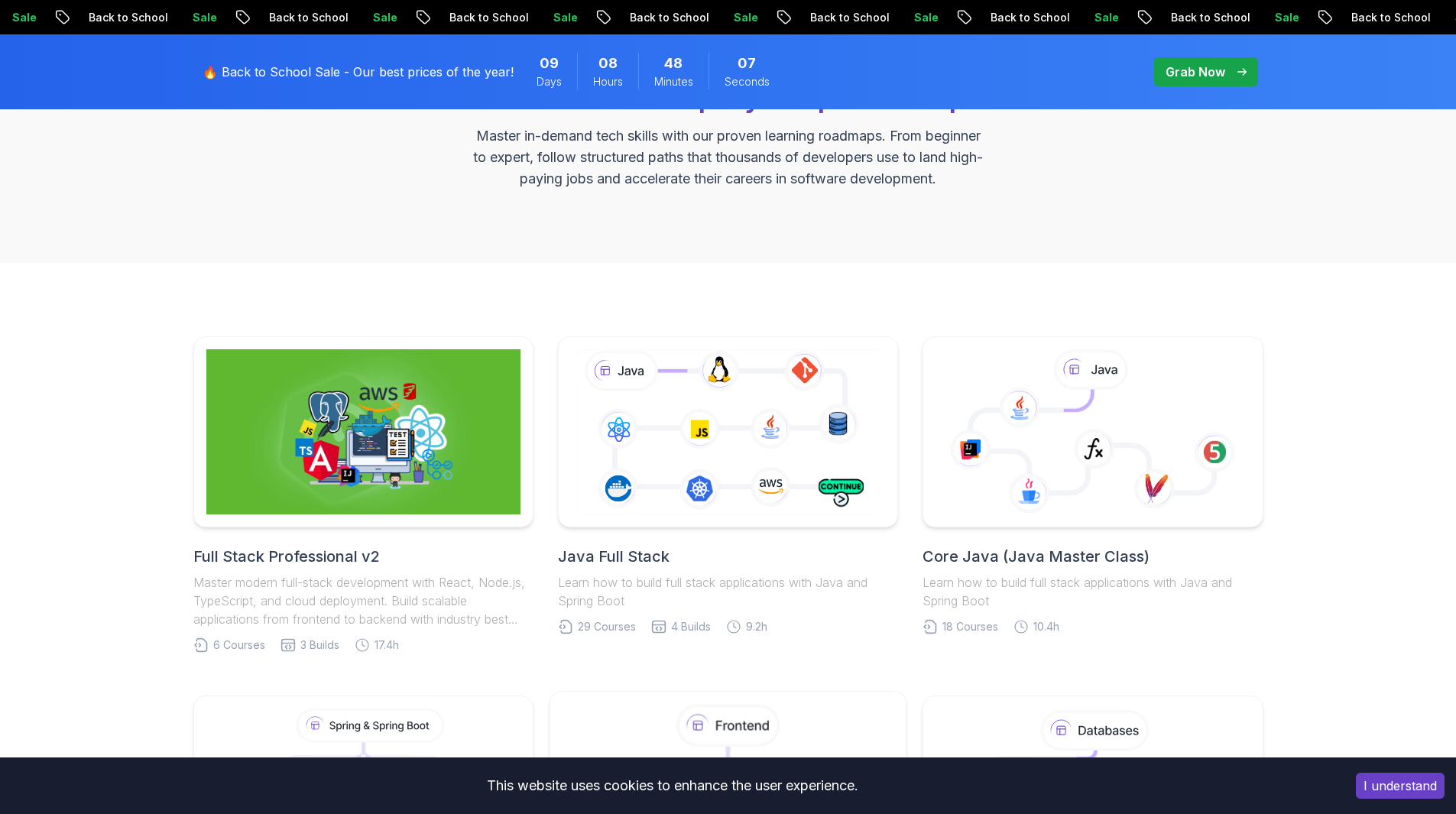
scroll to position [153, 0]
